Goal: Contribute content

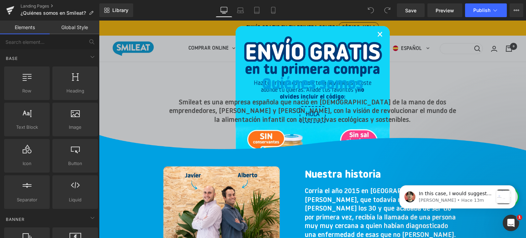
click at [377, 35] on link "×" at bounding box center [380, 35] width 6 height 21
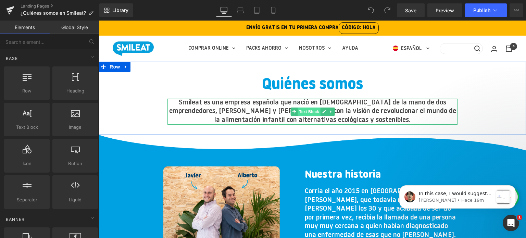
click at [307, 111] on span "Text Block" at bounding box center [309, 112] width 23 height 8
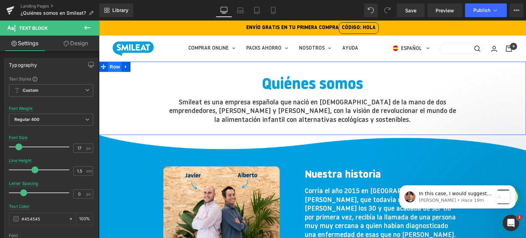
click at [114, 67] on span "Row" at bounding box center [115, 67] width 14 height 10
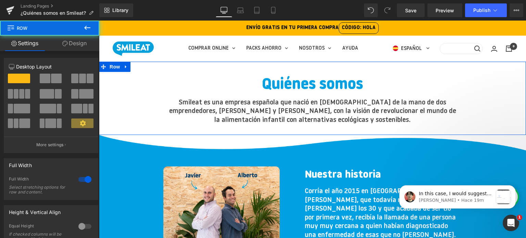
click at [72, 39] on link "Design" at bounding box center [75, 43] width 50 height 15
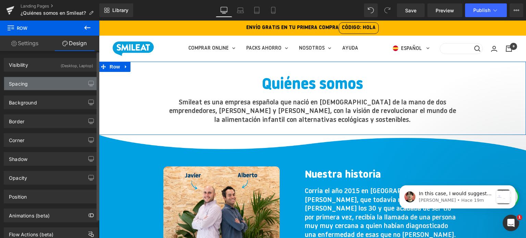
click at [43, 86] on div "Spacing" at bounding box center [51, 83] width 94 height 13
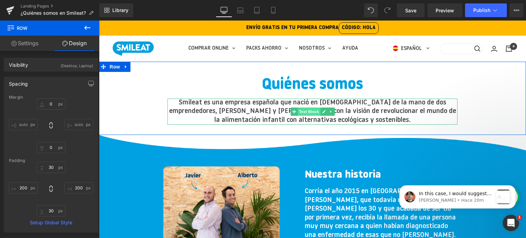
click at [308, 111] on span "Text Block" at bounding box center [309, 112] width 23 height 8
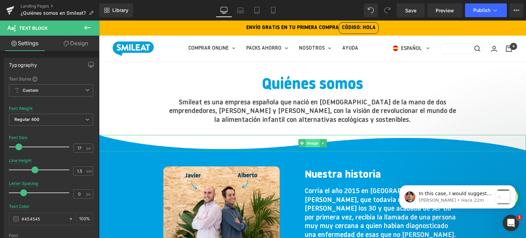
click at [313, 141] on span "Image" at bounding box center [313, 143] width 14 height 8
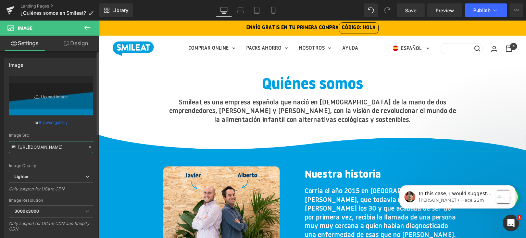
click at [34, 146] on input "[URL][DOMAIN_NAME]" at bounding box center [51, 147] width 84 height 12
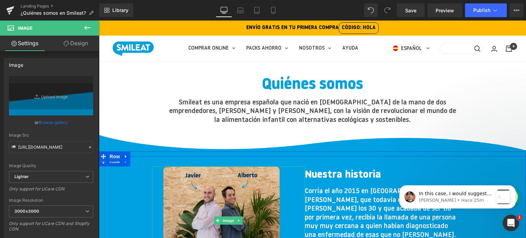
click at [246, 197] on img at bounding box center [228, 221] width 130 height 109
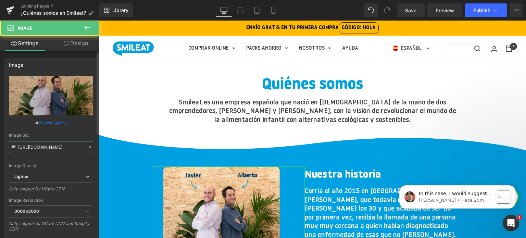
click at [47, 149] on input "[URL][DOMAIN_NAME]" at bounding box center [51, 147] width 84 height 12
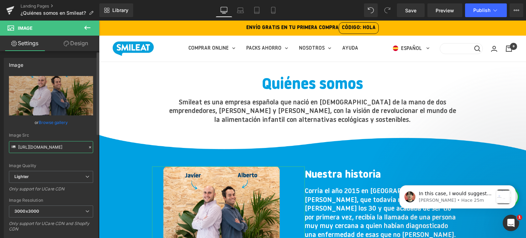
click at [47, 149] on input "[URL][DOMAIN_NAME]" at bounding box center [51, 147] width 84 height 12
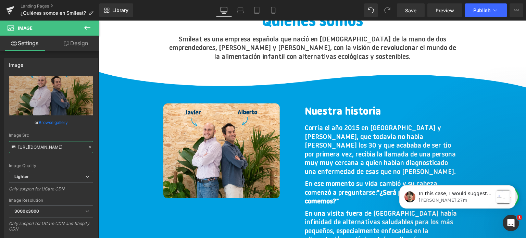
scroll to position [103, 0]
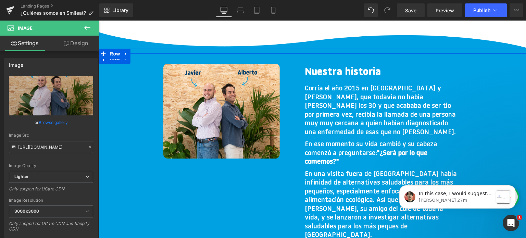
click at [114, 59] on li "Row" at bounding box center [110, 54] width 23 height 10
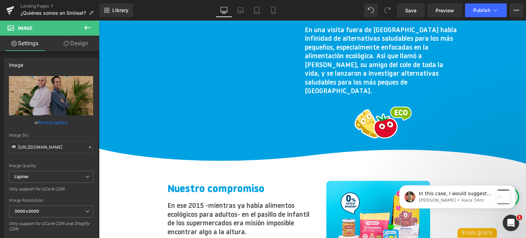
scroll to position [274, 0]
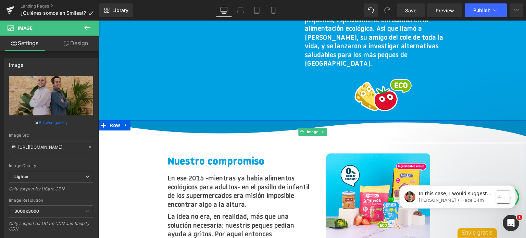
click at [235, 120] on img at bounding box center [312, 131] width 427 height 23
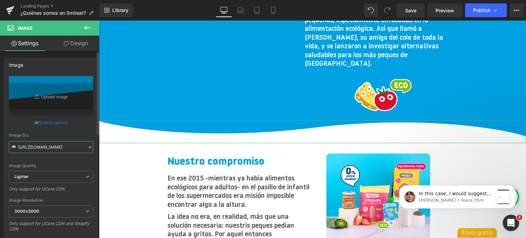
click at [44, 145] on input "[URL][DOMAIN_NAME]" at bounding box center [51, 147] width 84 height 12
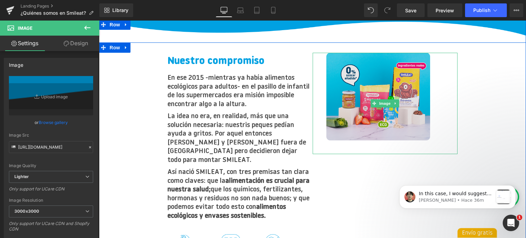
scroll to position [343, 0]
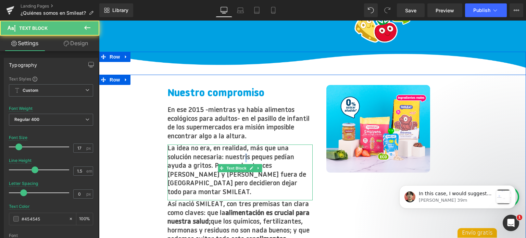
click at [246, 148] on p "La idea no era, en realidad, más que una solución necesaria: nuestris peques pe…" at bounding box center [240, 171] width 145 height 52
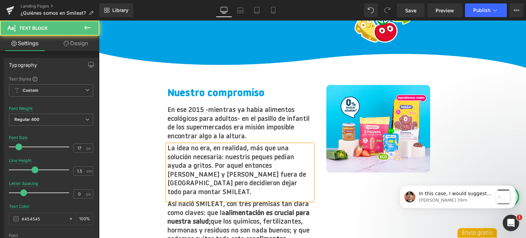
click at [252, 145] on p "La idea no era, en realidad, más que una solución necesaria: nuestris peques pe…" at bounding box center [240, 171] width 145 height 52
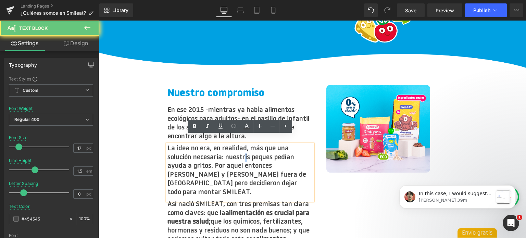
click at [245, 148] on p "La idea no era, en realidad, más que una solución necesaria: nuestris peques pe…" at bounding box center [240, 171] width 145 height 52
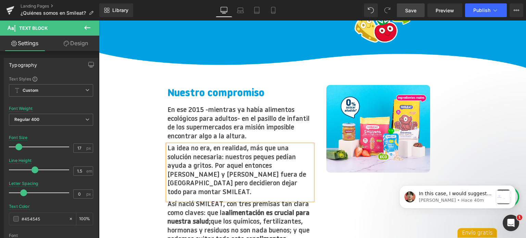
click at [409, 12] on span "Save" at bounding box center [410, 10] width 11 height 7
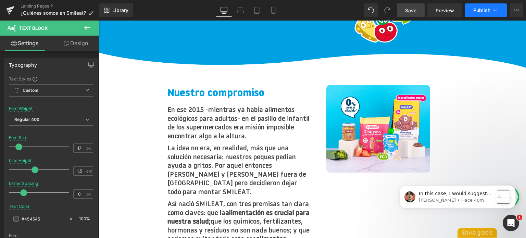
click at [479, 11] on span "Publish" at bounding box center [482, 10] width 17 height 5
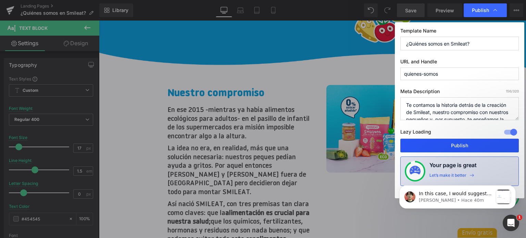
click at [441, 145] on button "Publish" at bounding box center [460, 146] width 119 height 14
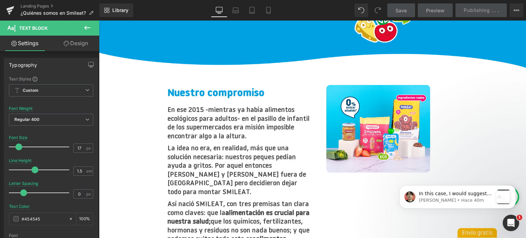
scroll to position [377, 0]
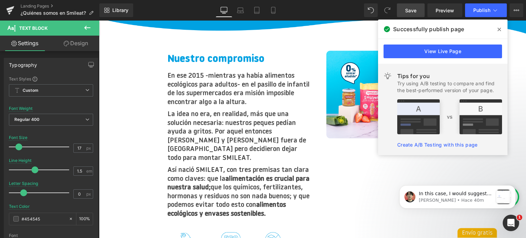
click at [497, 31] on span at bounding box center [499, 29] width 11 height 11
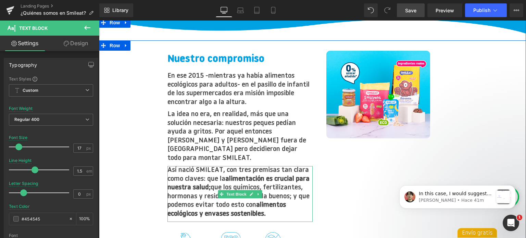
click at [305, 166] on p "Así nació SMILEAT, con tres premisas tan [PERSON_NAME] claves: que la alimentac…" at bounding box center [240, 192] width 145 height 52
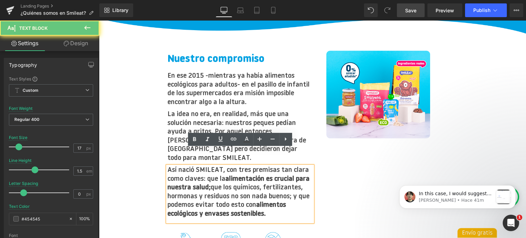
click at [307, 166] on p "Así nació SMILEAT, con tres premisas tan [PERSON_NAME] claves: que la alimentac…" at bounding box center [240, 192] width 145 height 52
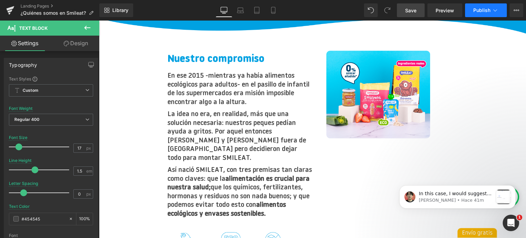
click at [468, 10] on button "Publish" at bounding box center [486, 10] width 42 height 14
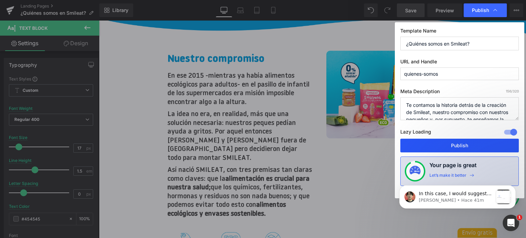
click at [440, 146] on button "Publish" at bounding box center [460, 146] width 119 height 14
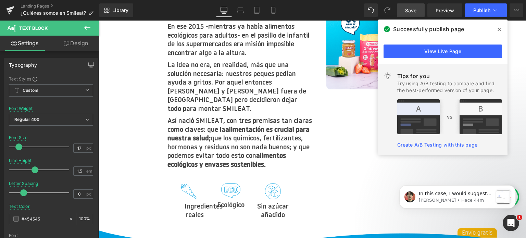
scroll to position [480, 0]
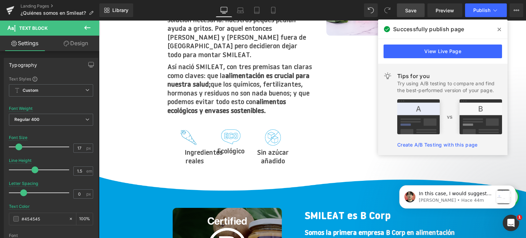
click at [192, 130] on div "Image" at bounding box center [189, 138] width 32 height 16
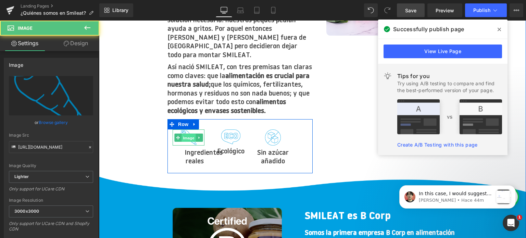
click at [182, 134] on span "Image" at bounding box center [189, 138] width 14 height 8
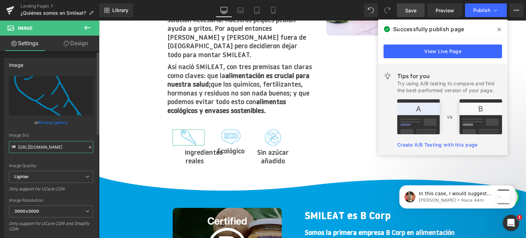
click at [27, 150] on input "[URL][DOMAIN_NAME]" at bounding box center [51, 147] width 84 height 12
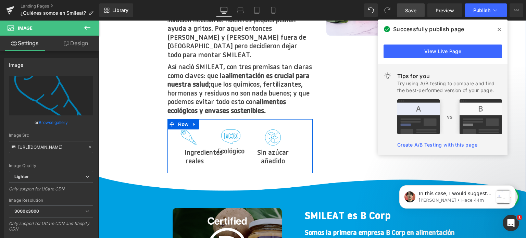
click at [239, 133] on link at bounding box center [241, 137] width 7 height 8
click at [220, 133] on link "Image" at bounding box center [227, 137] width 21 height 8
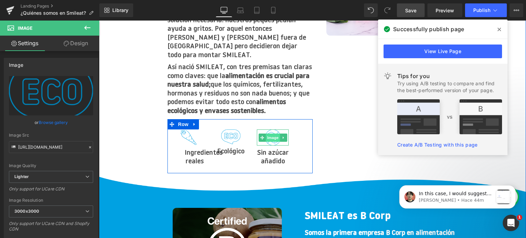
click at [271, 134] on span "Image" at bounding box center [273, 138] width 14 height 8
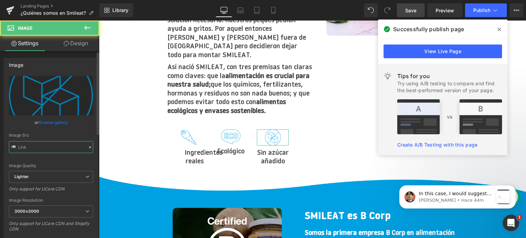
click at [42, 143] on input "text" at bounding box center [51, 147] width 84 height 12
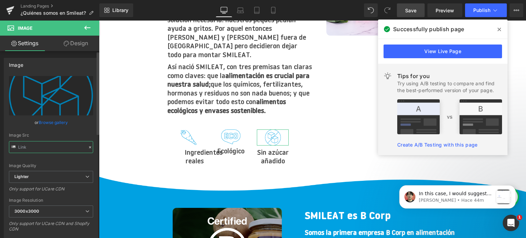
click at [42, 143] on input "text" at bounding box center [51, 147] width 84 height 12
type input "[URL][DOMAIN_NAME]"
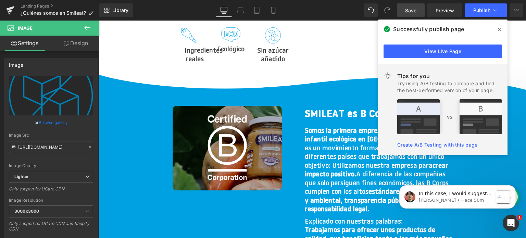
scroll to position [583, 0]
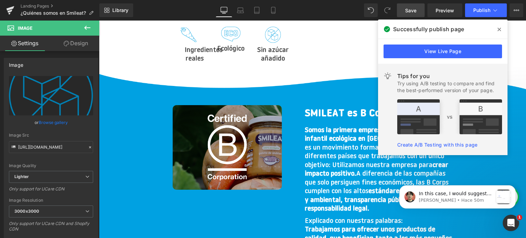
click at [503, 28] on span at bounding box center [499, 29] width 11 height 11
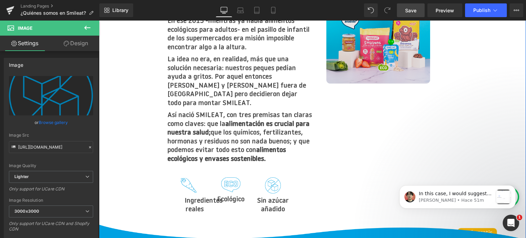
scroll to position [343, 0]
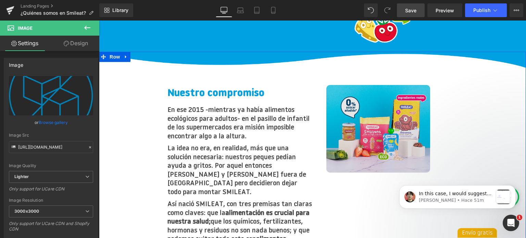
click at [373, 114] on img at bounding box center [386, 135] width 118 height 101
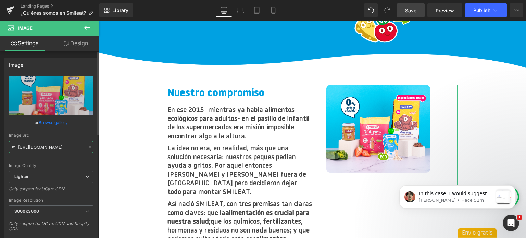
click at [40, 146] on input "[URL][DOMAIN_NAME]" at bounding box center [51, 147] width 84 height 12
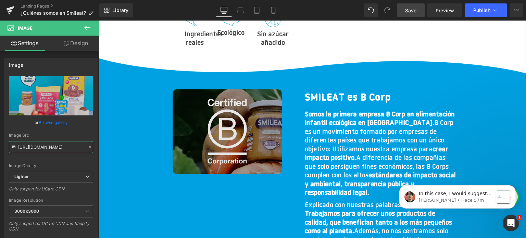
scroll to position [583, 0]
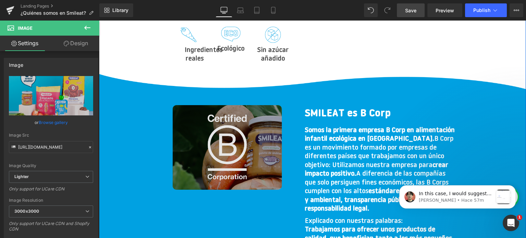
click at [228, 138] on div "Image" at bounding box center [228, 154] width 153 height 98
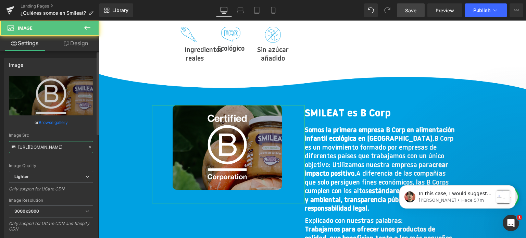
click at [51, 145] on input "[URL][DOMAIN_NAME]" at bounding box center [51, 147] width 84 height 12
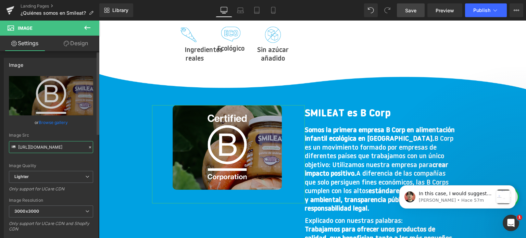
click at [51, 145] on input "[URL][DOMAIN_NAME]" at bounding box center [51, 147] width 84 height 12
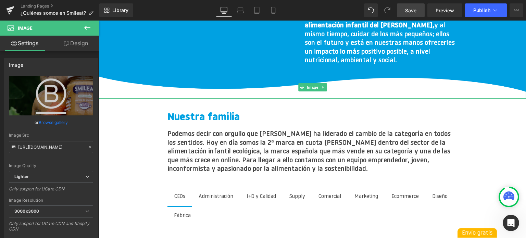
scroll to position [913, 0]
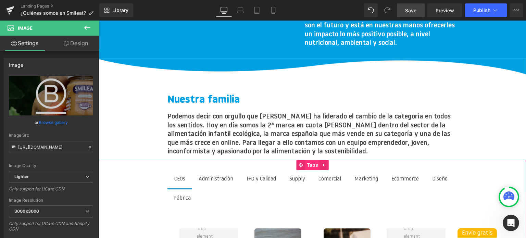
click at [310, 160] on span "Tabs" at bounding box center [312, 165] width 15 height 10
